Goal: Information Seeking & Learning: Compare options

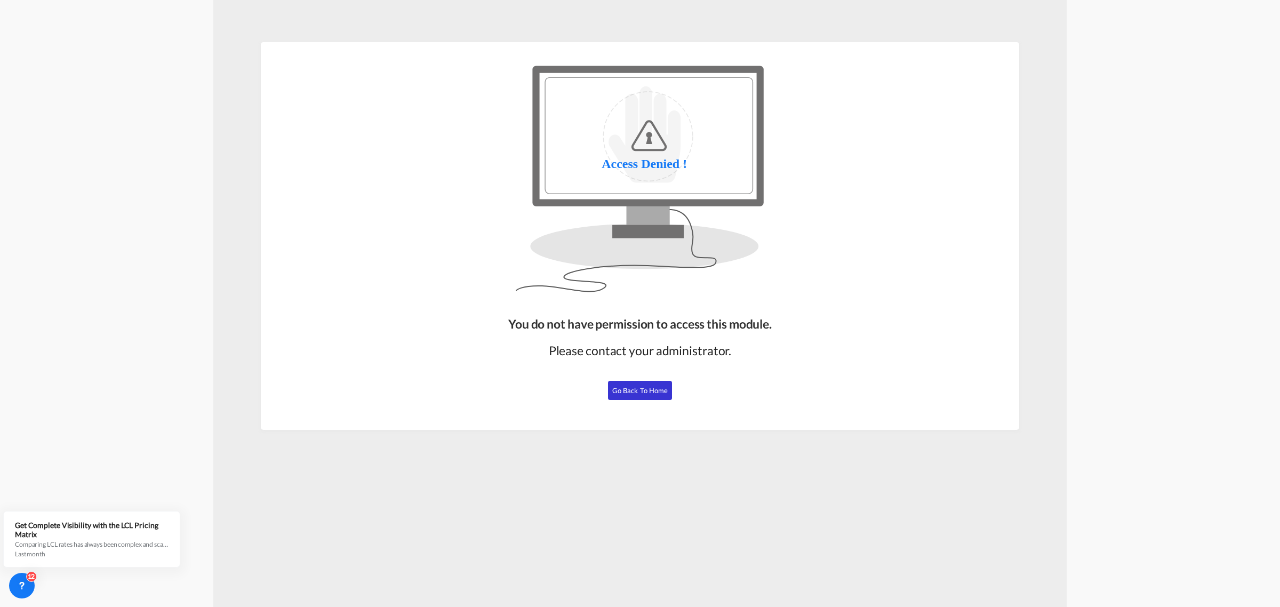
click at [644, 390] on span "Go Back to Home" at bounding box center [640, 390] width 56 height 9
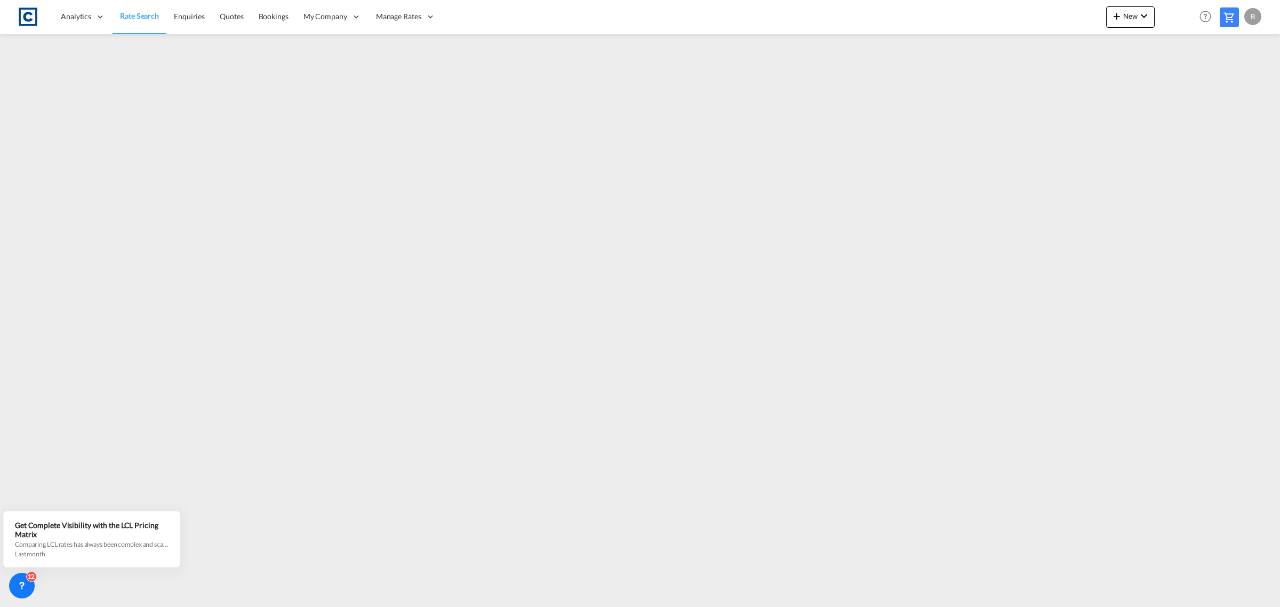
click at [126, 15] on span "Rate Search" at bounding box center [139, 15] width 39 height 9
